Goal: Information Seeking & Learning: Learn about a topic

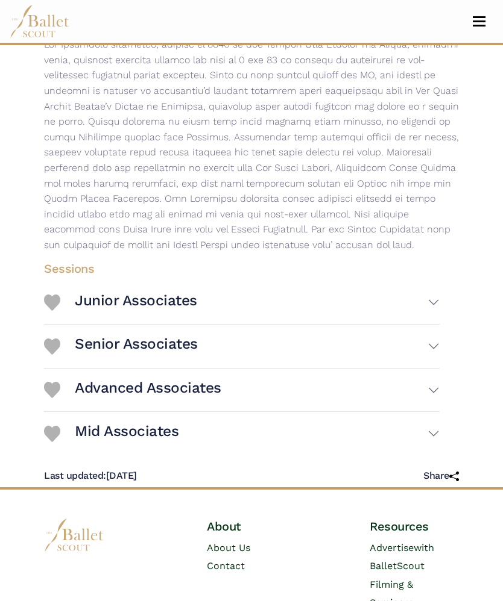
scroll to position [275, 0]
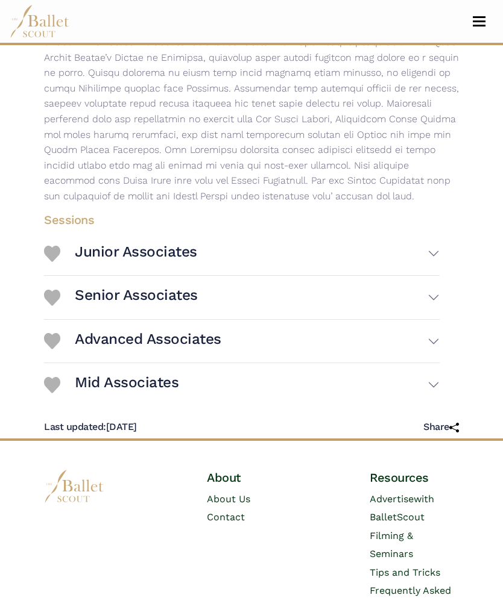
click at [187, 349] on h3 "Advanced Associates" at bounding box center [148, 339] width 146 height 19
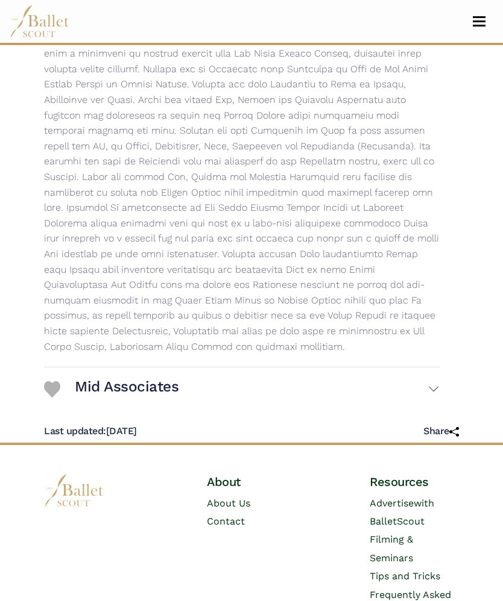
scroll to position [788, 0]
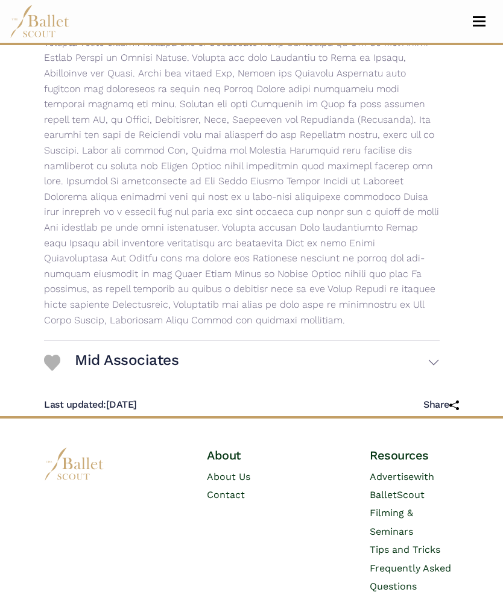
click at [337, 352] on button "Mid Associates" at bounding box center [257, 363] width 365 height 34
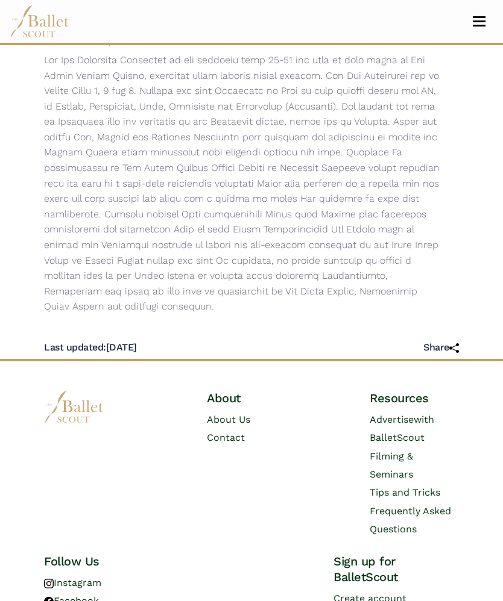
scroll to position [1314, 0]
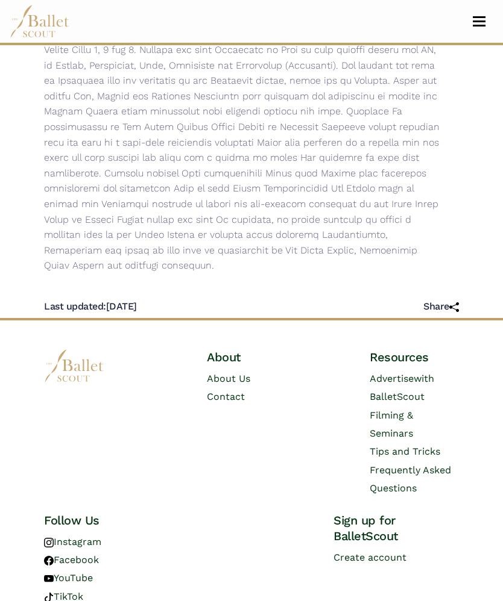
click at [435, 465] on span "Frequently Asked Questions" at bounding box center [409, 480] width 81 height 30
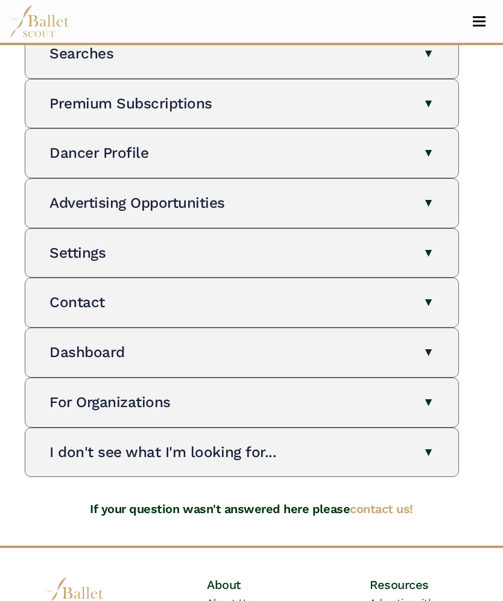
click at [256, 449] on button "I don't see what I'm looking for..." at bounding box center [241, 453] width 384 height 20
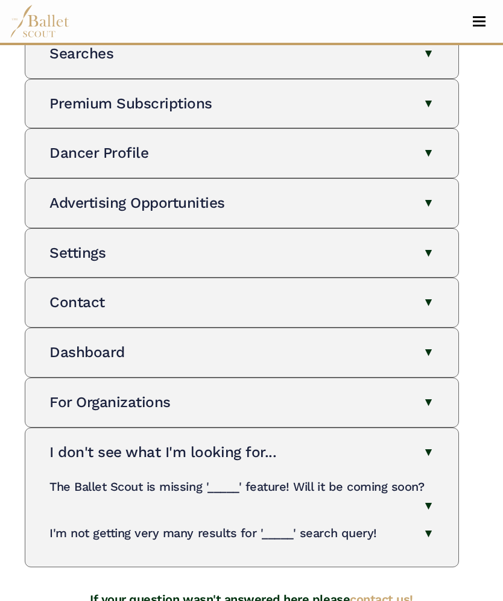
click at [180, 396] on button "For Organizations" at bounding box center [241, 403] width 384 height 20
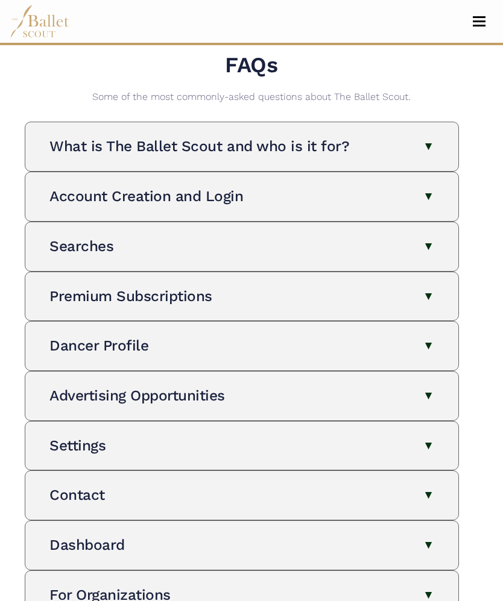
click at [305, 337] on button "Dancer Profile" at bounding box center [241, 347] width 384 height 20
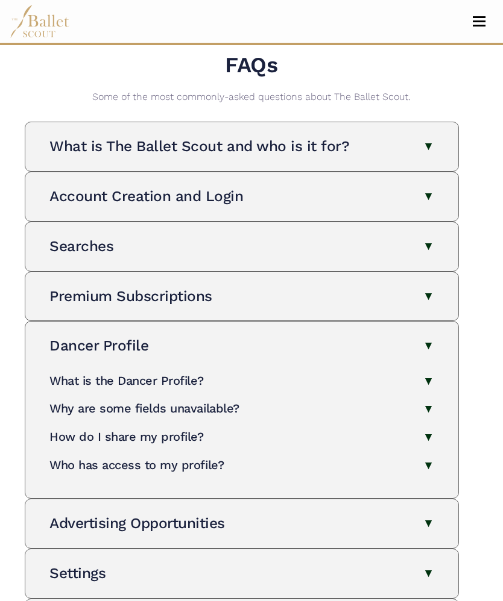
scroll to position [0, 0]
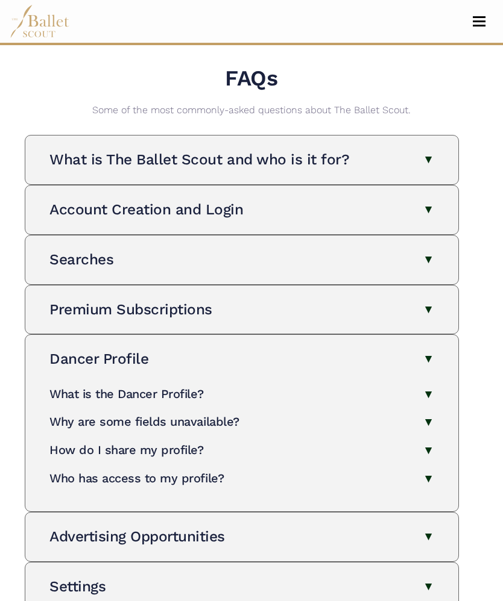
click at [347, 158] on button "What is The Ballet Scout and who is it for?" at bounding box center [241, 160] width 384 height 20
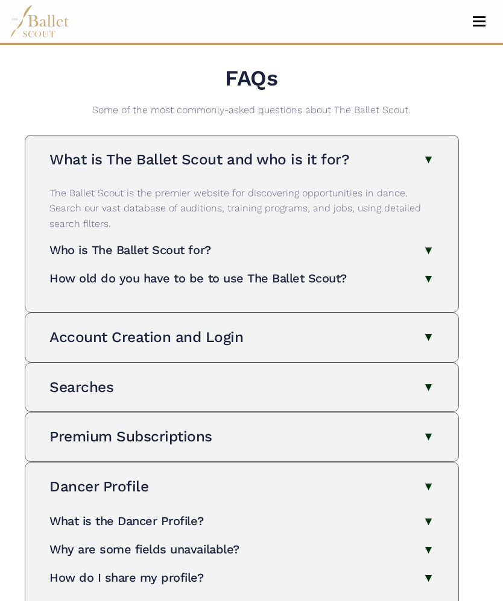
click at [313, 282] on h4 "How old do you have to be to use The Ballet Scout?" at bounding box center [197, 278] width 297 height 14
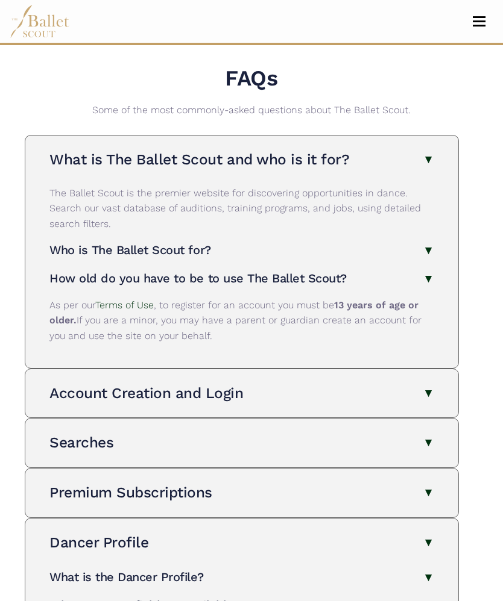
click at [222, 436] on button "Searches" at bounding box center [241, 443] width 384 height 20
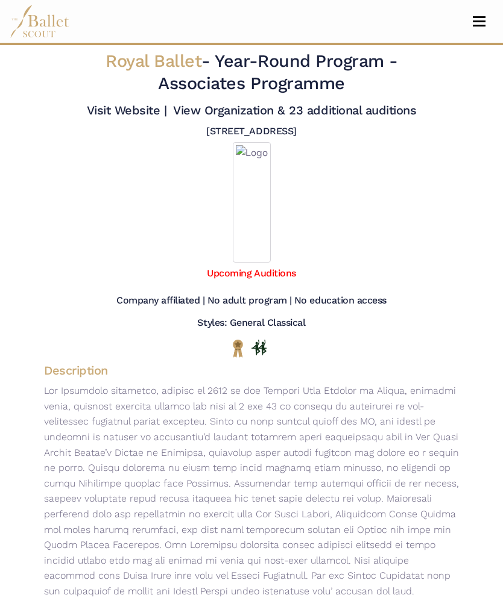
scroll to position [453, 0]
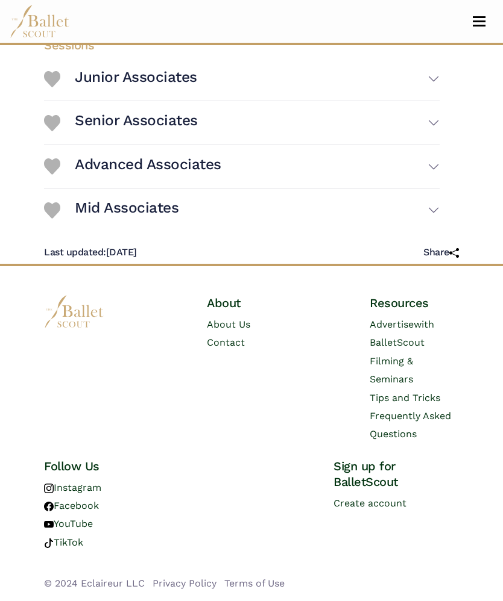
click at [55, 28] on img at bounding box center [40, 21] width 60 height 33
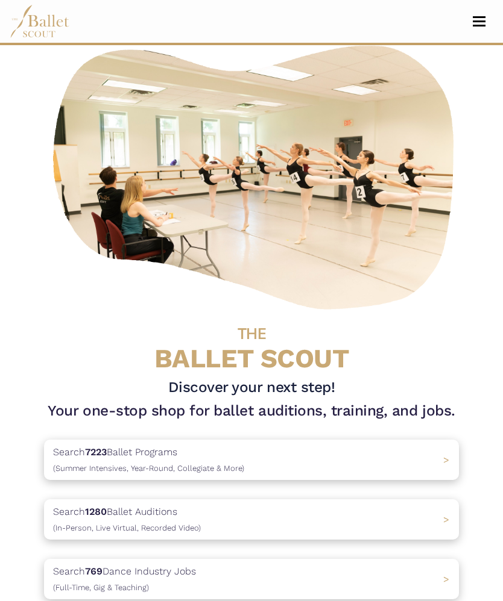
scroll to position [45, 0]
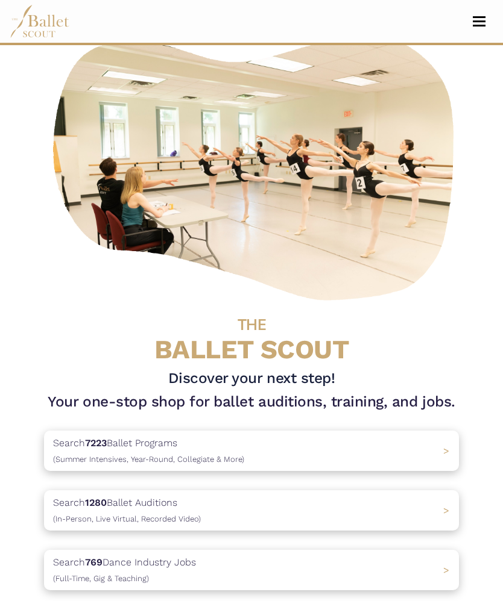
click at [394, 451] on div "Search 7223 Ballet Programs (Summer Intensives, Year-Round, Collegiate & More) >" at bounding box center [251, 451] width 415 height 40
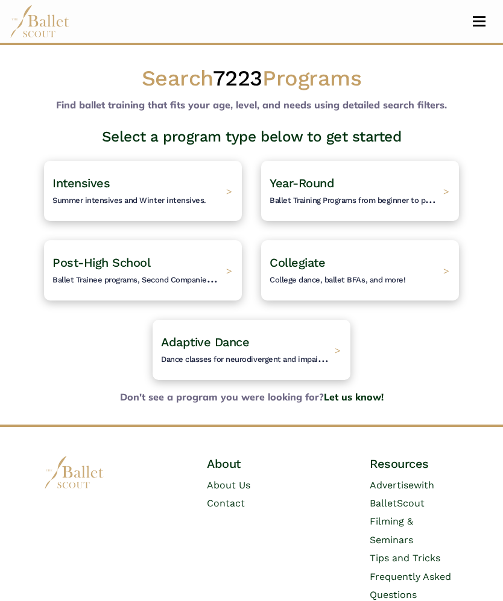
click at [384, 269] on h4 "Collegiate College dance, ballet BFAs, and more!" at bounding box center [337, 270] width 136 height 31
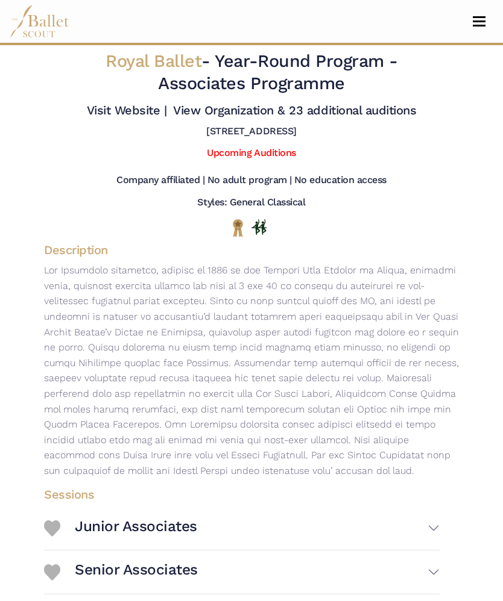
scroll to position [453, 0]
